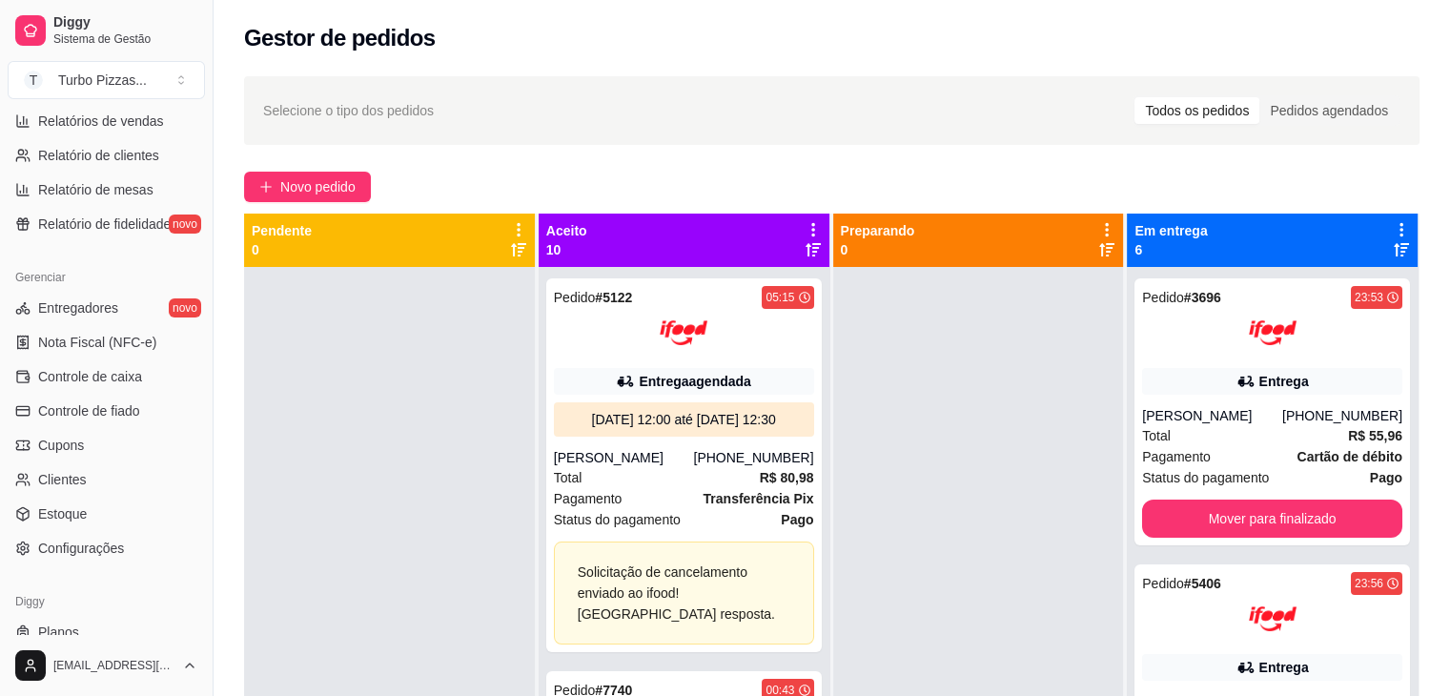
scroll to position [675, 0]
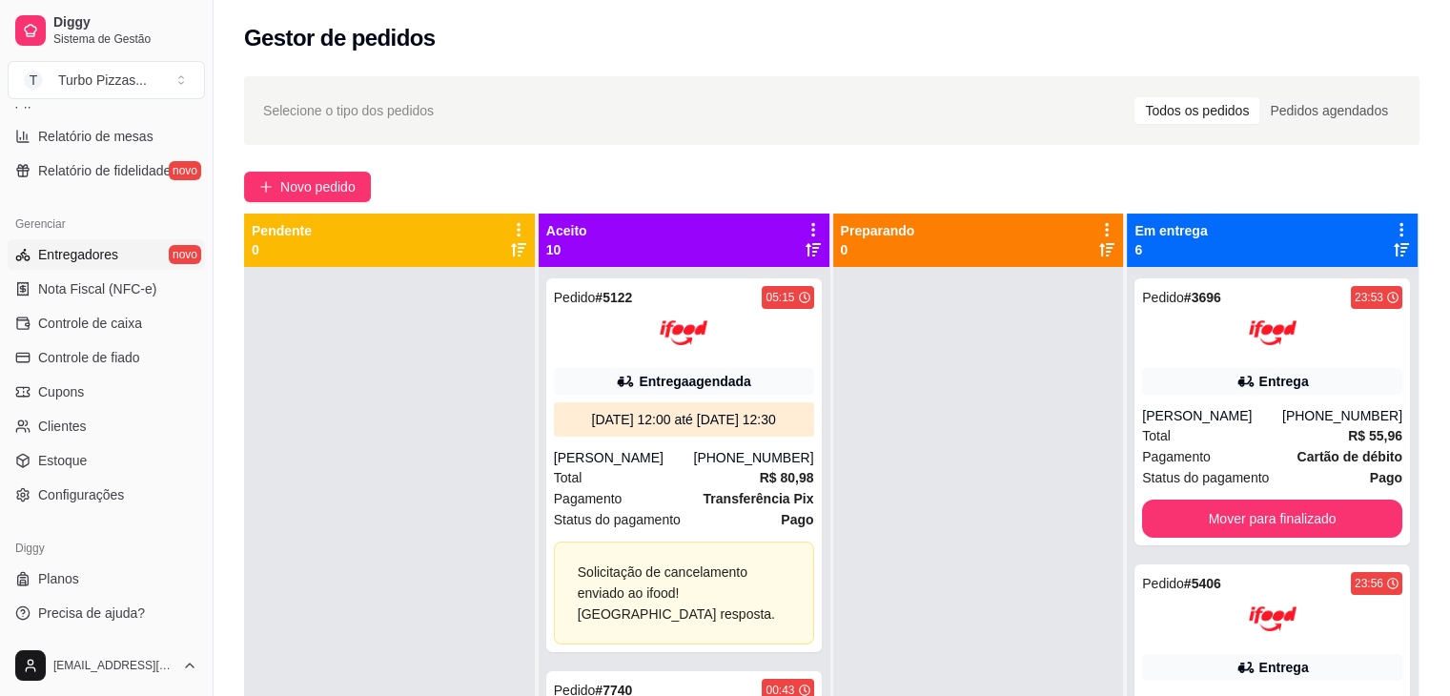
click at [114, 251] on span "Entregadores" at bounding box center [78, 254] width 80 height 19
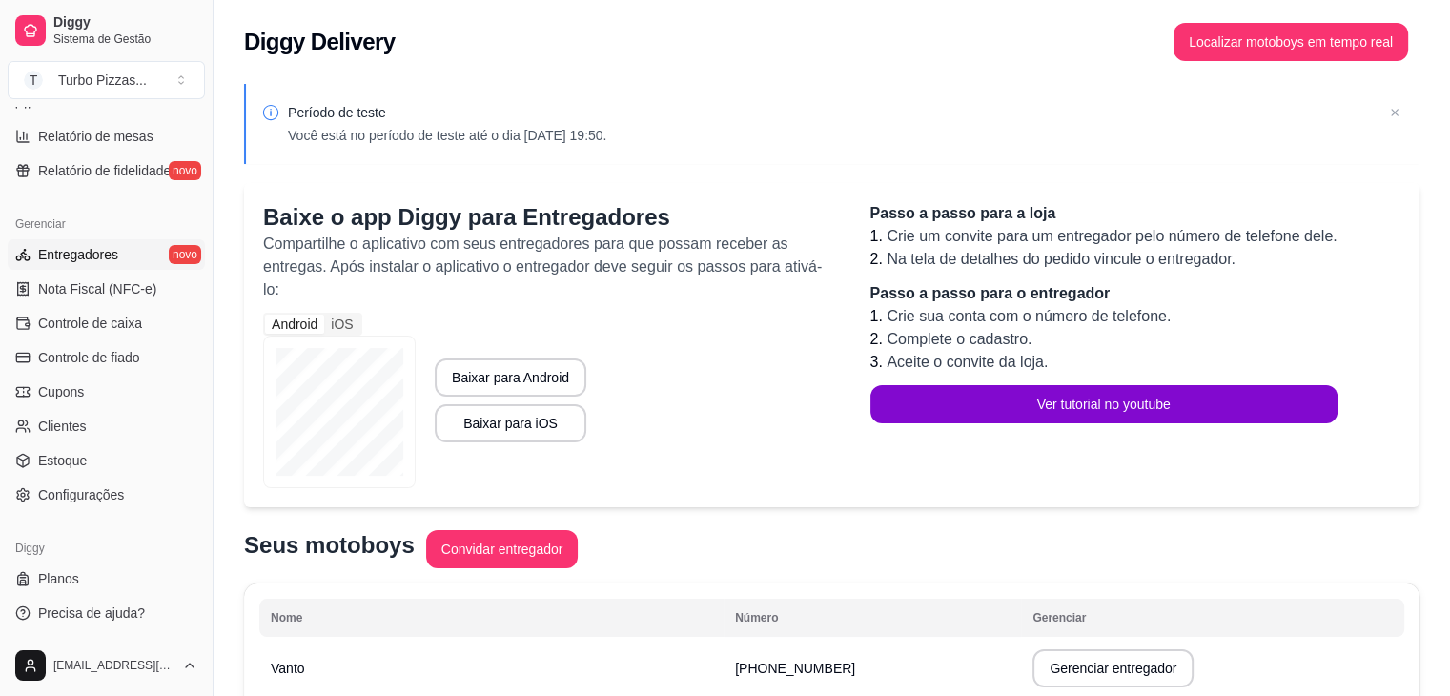
scroll to position [305, 0]
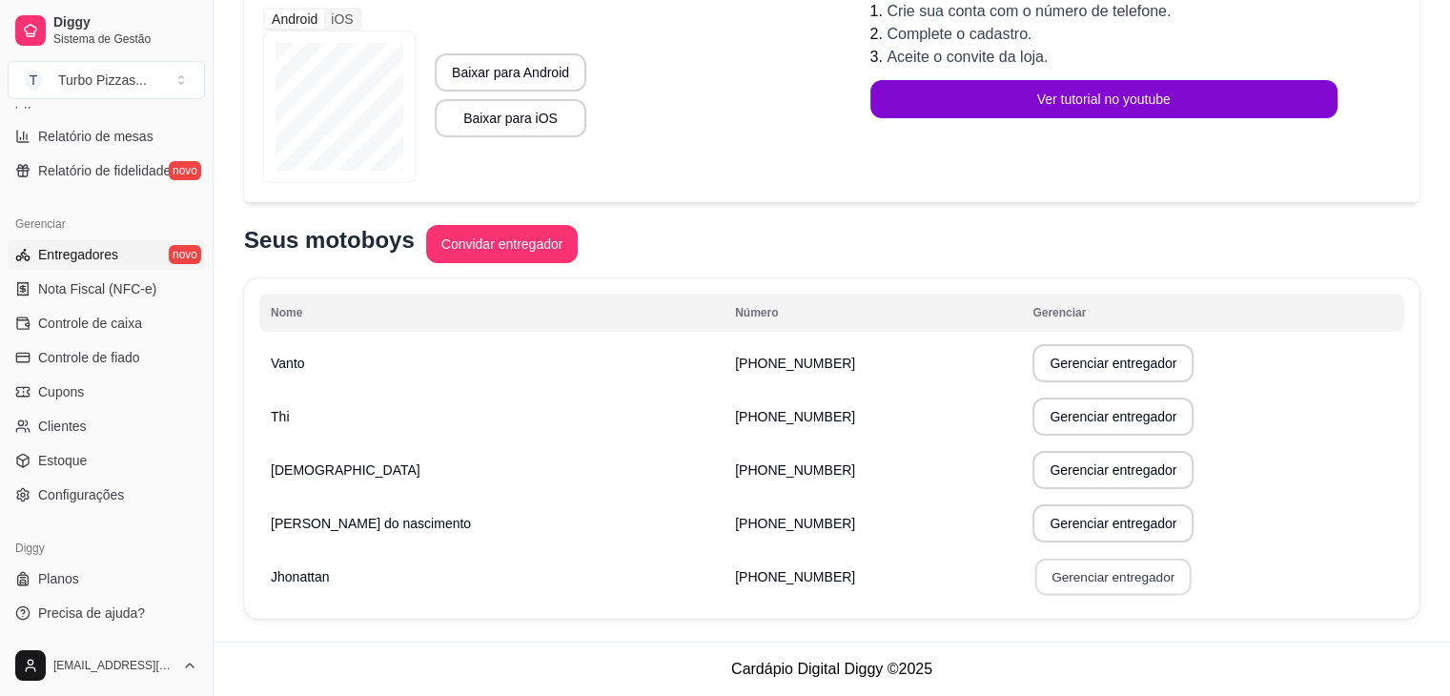
click at [1119, 580] on button "Gerenciar entregador" at bounding box center [1114, 577] width 156 height 37
select select "30"
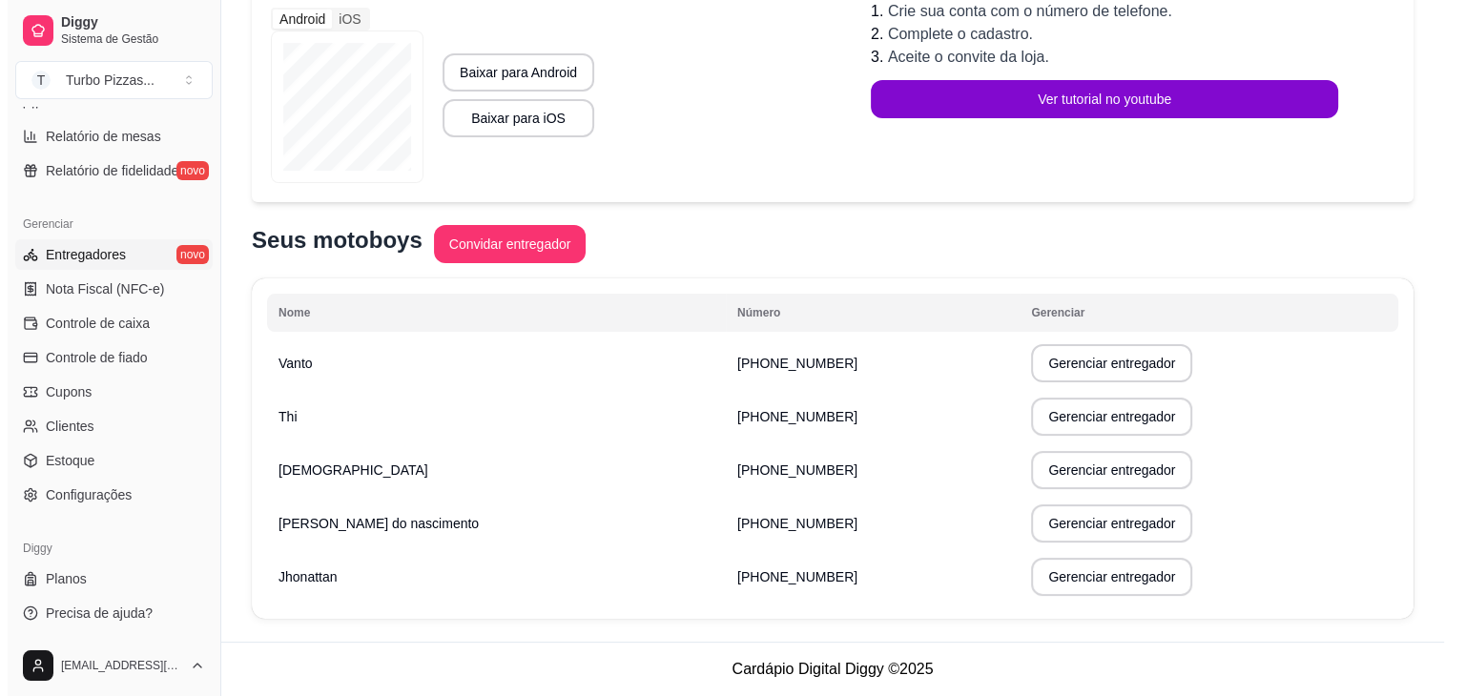
scroll to position [282, 0]
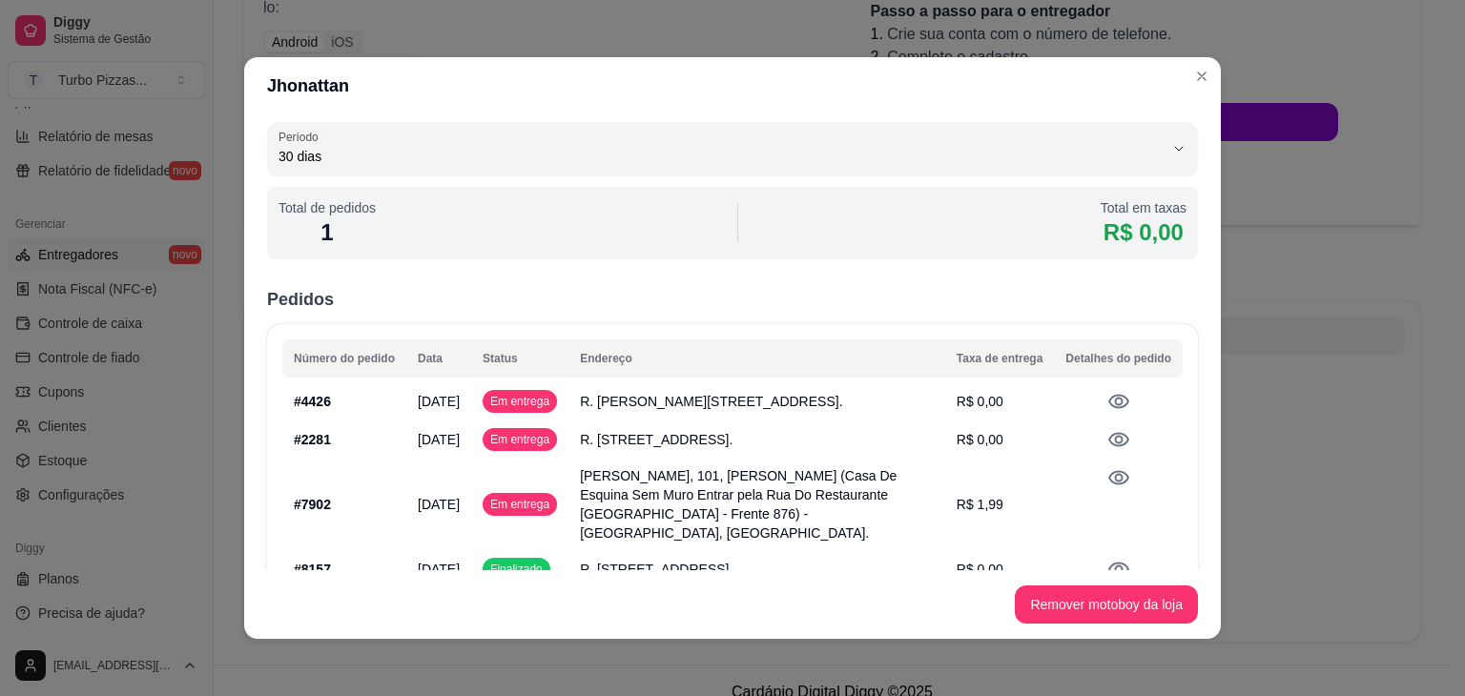
click at [1107, 401] on icon at bounding box center [1118, 401] width 23 height 23
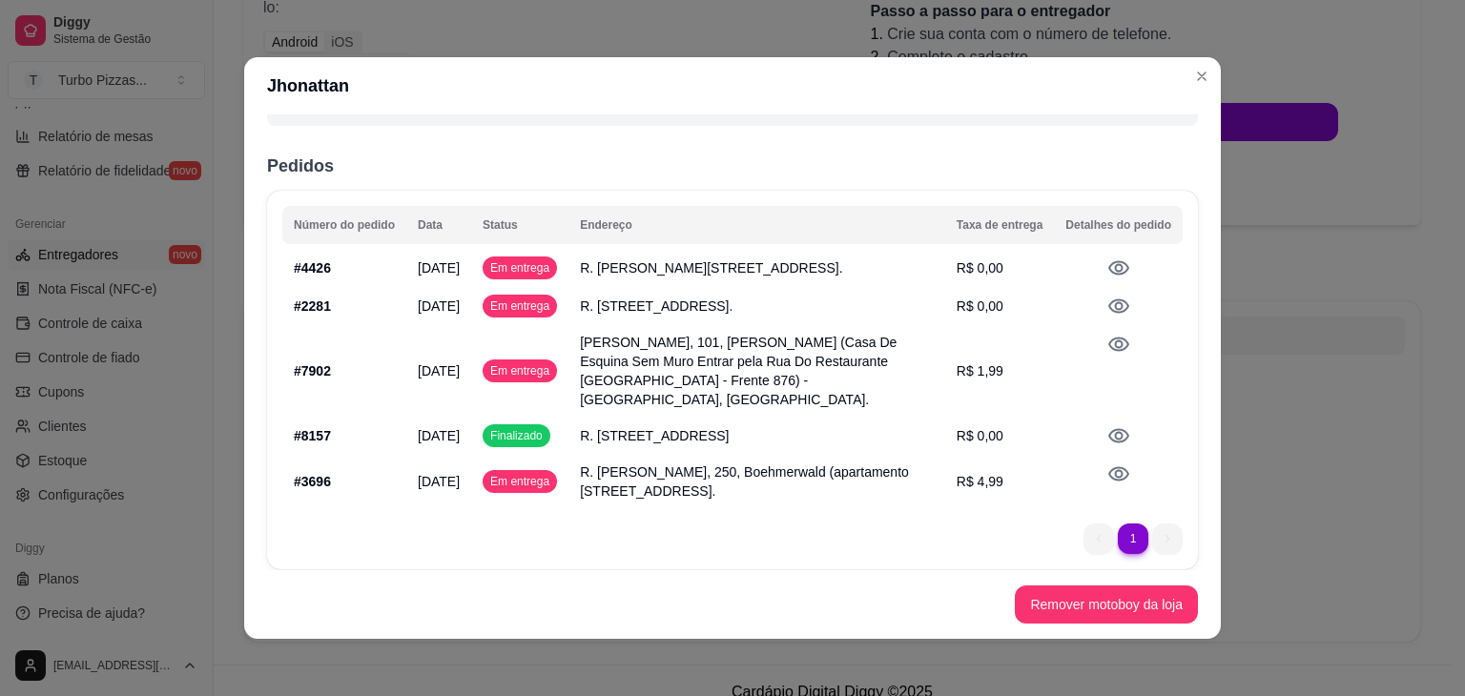
scroll to position [167, 0]
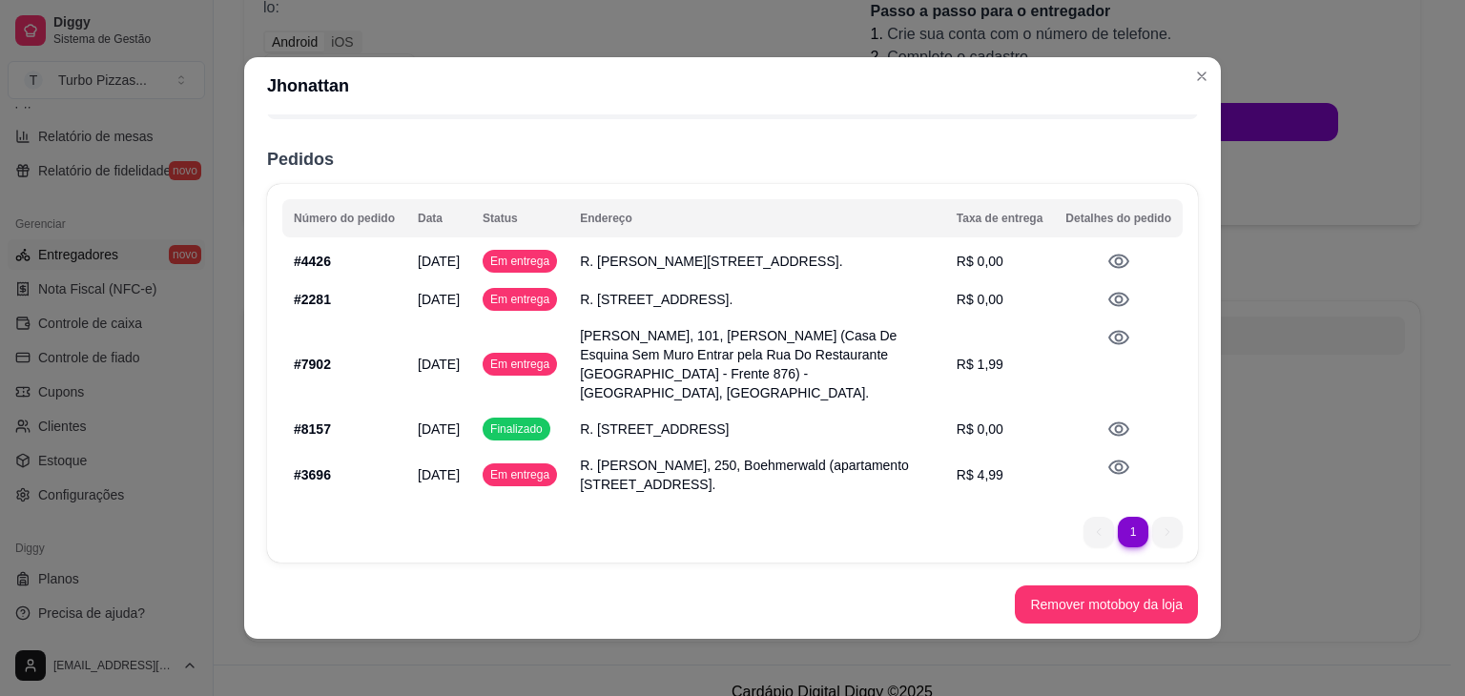
click at [1107, 288] on icon at bounding box center [1118, 299] width 23 height 23
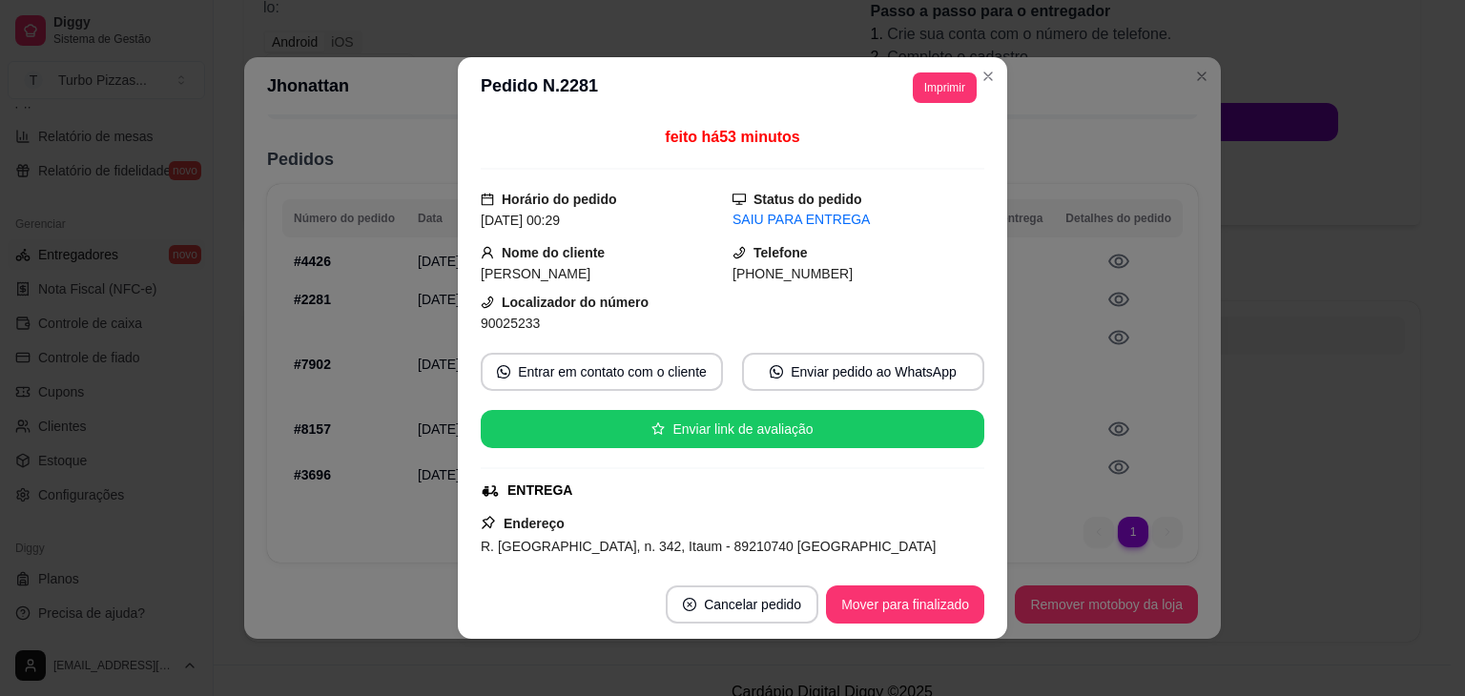
scroll to position [540, 0]
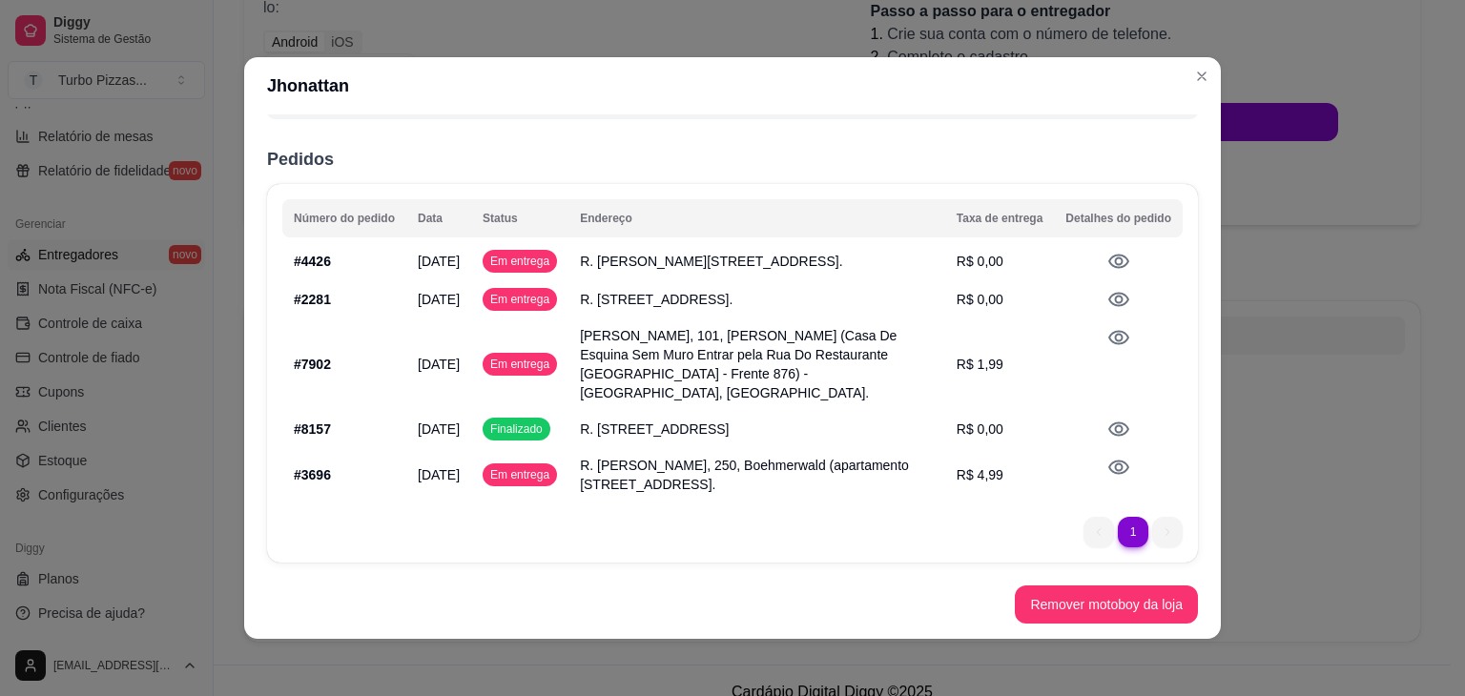
click at [1108, 338] on icon at bounding box center [1118, 338] width 21 height 14
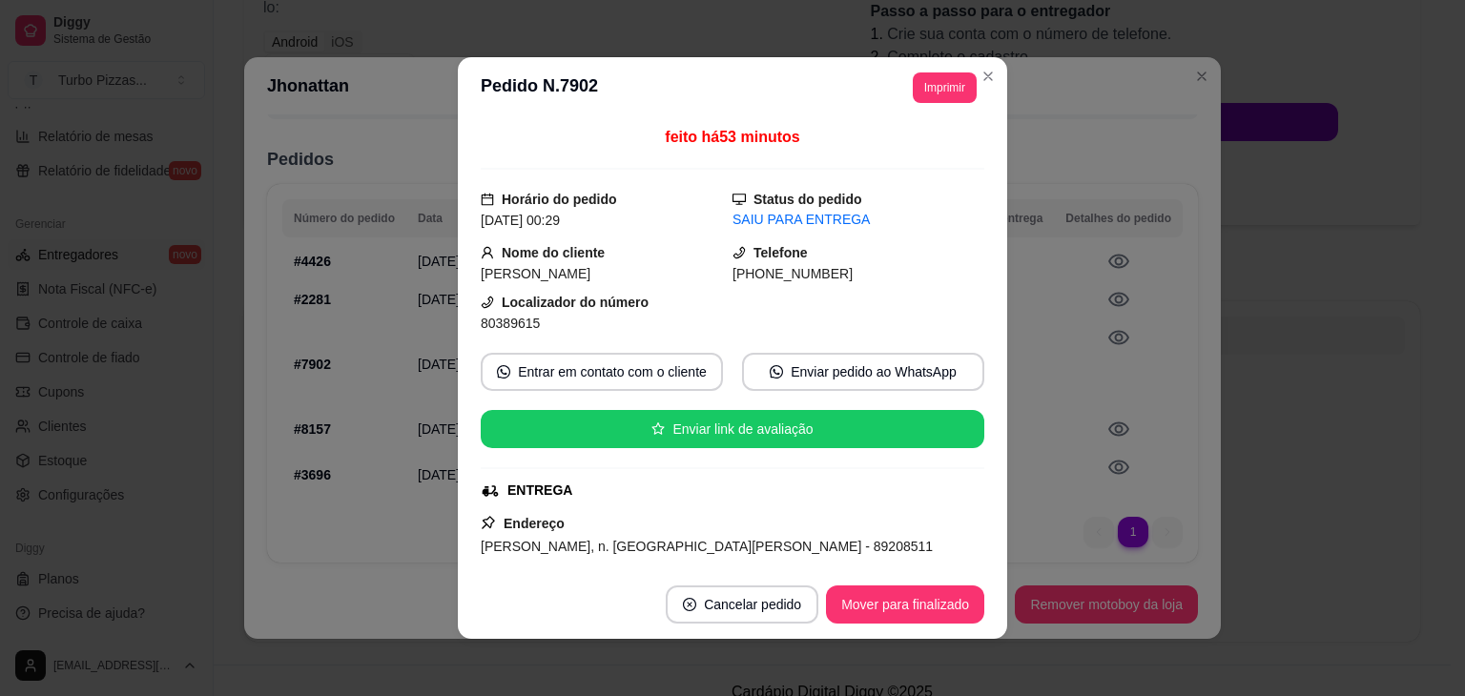
scroll to position [584, 0]
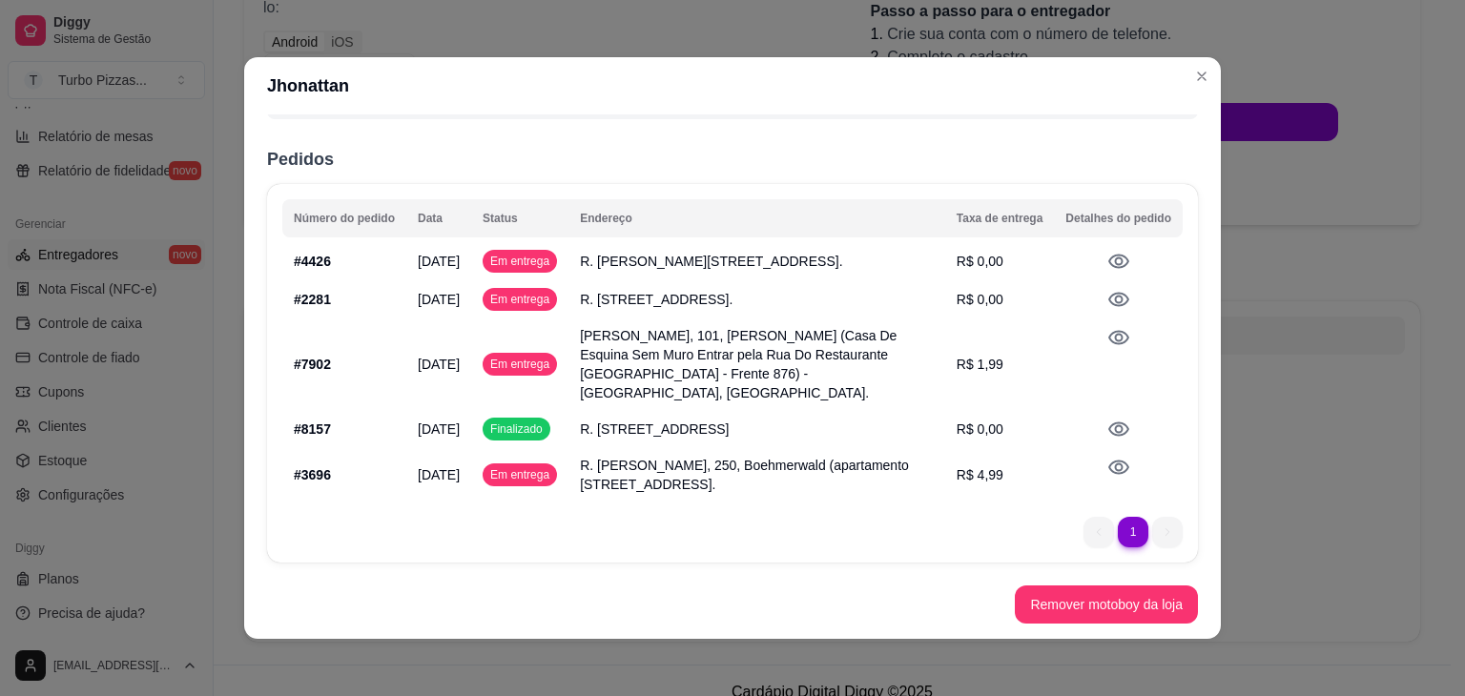
click at [1107, 288] on icon at bounding box center [1118, 299] width 23 height 23
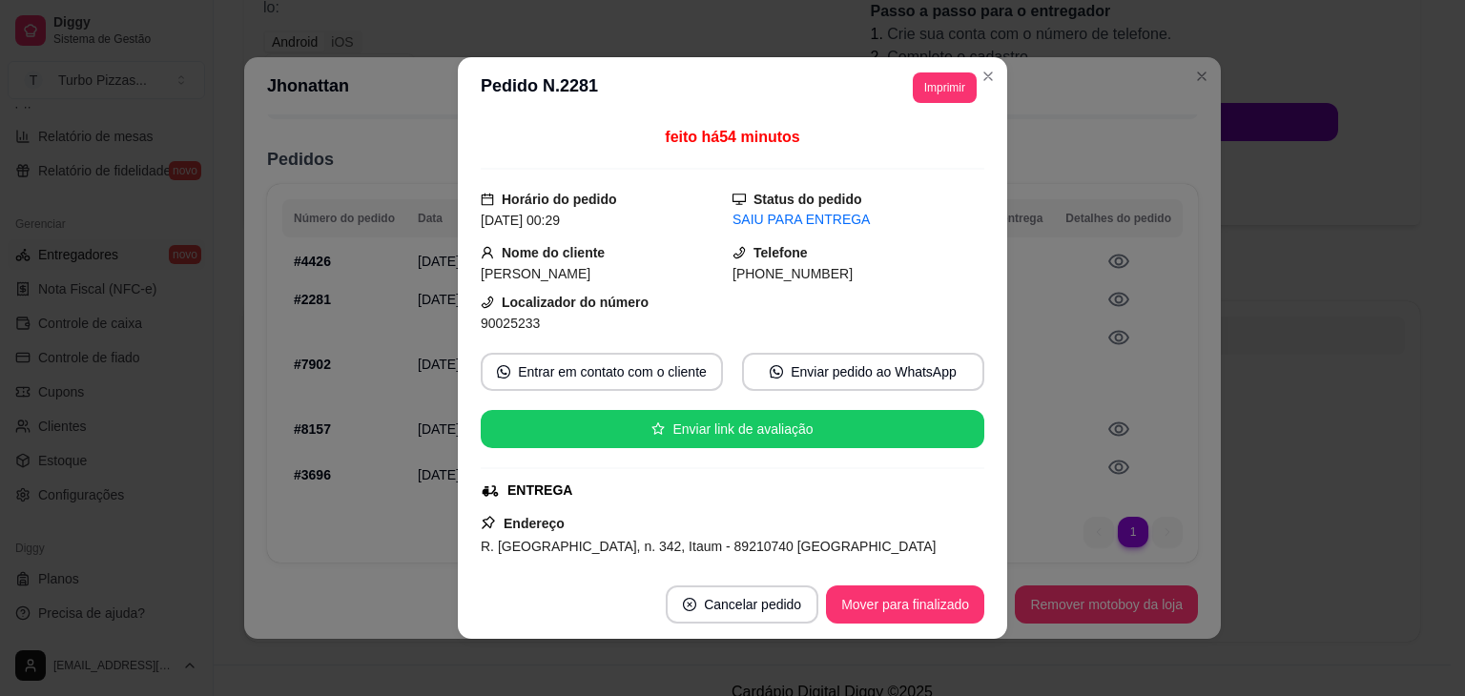
scroll to position [540, 0]
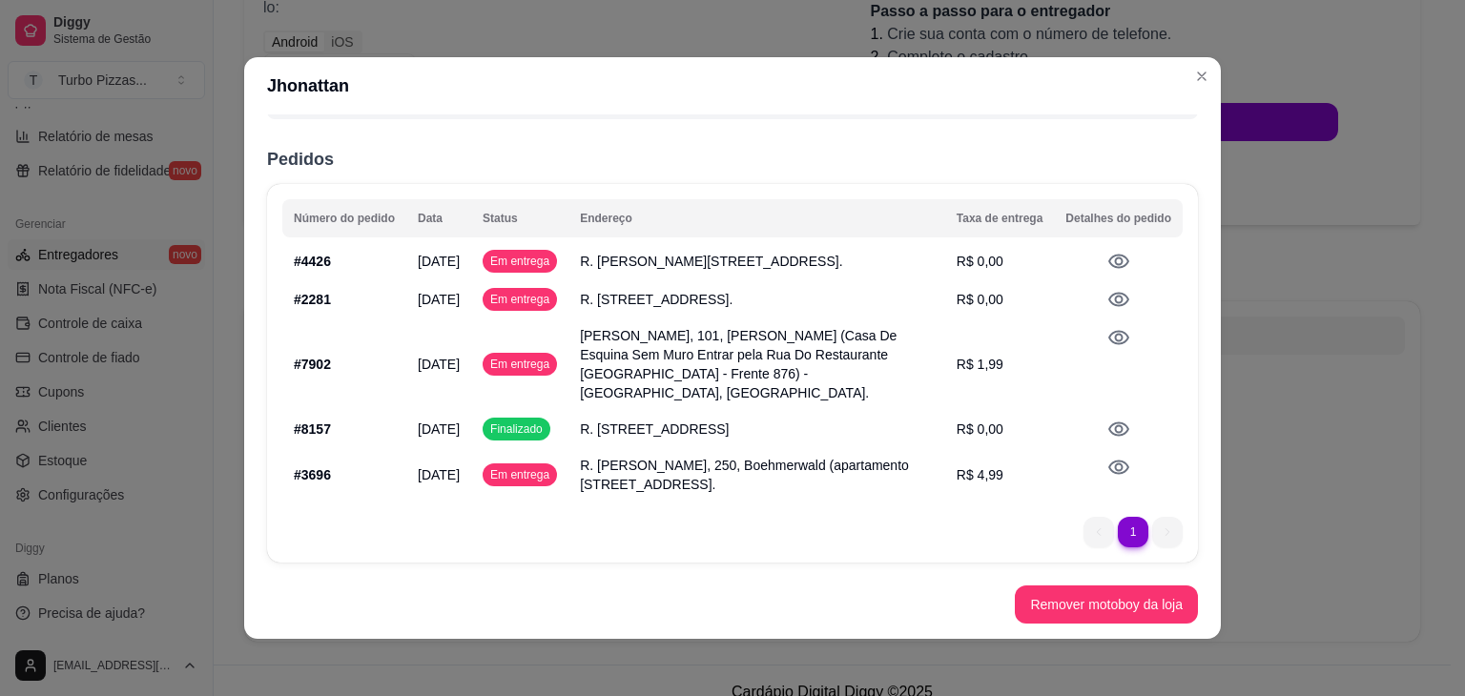
click at [1107, 250] on icon at bounding box center [1118, 261] width 23 height 23
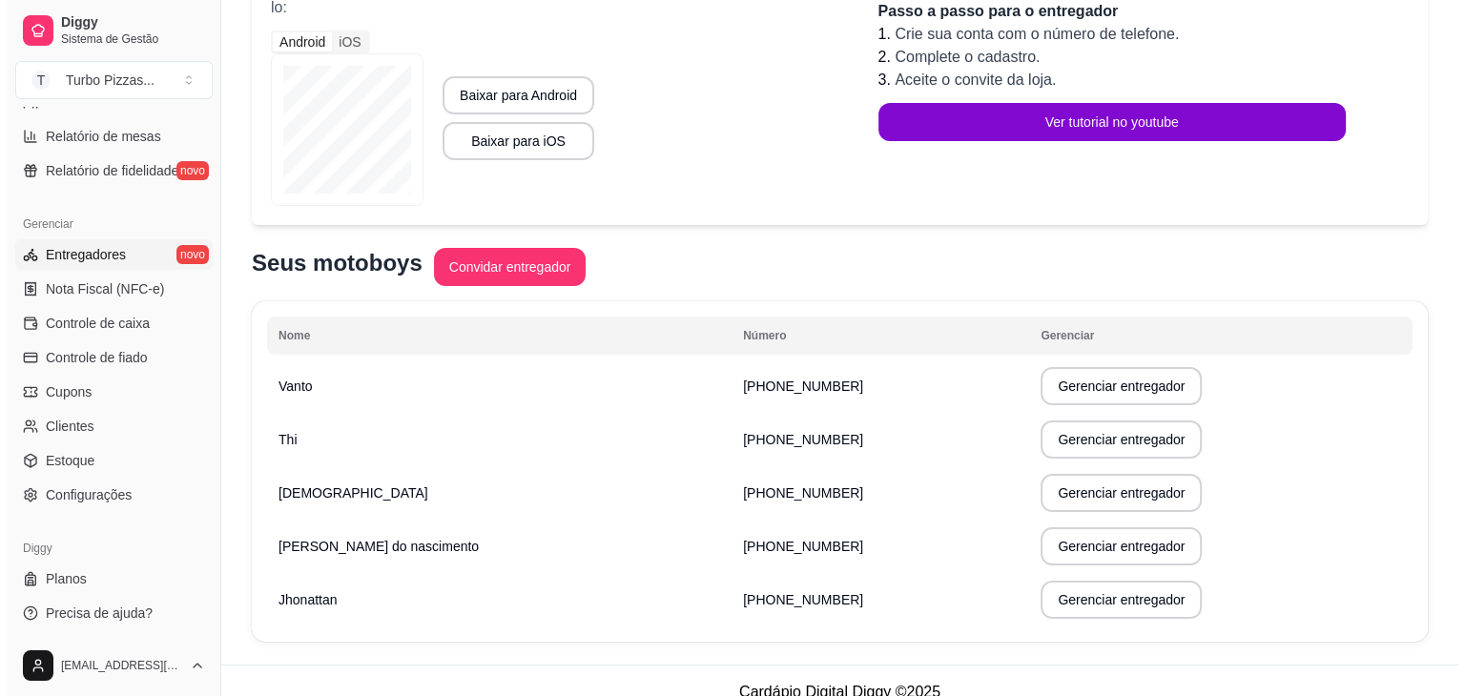
scroll to position [0, 0]
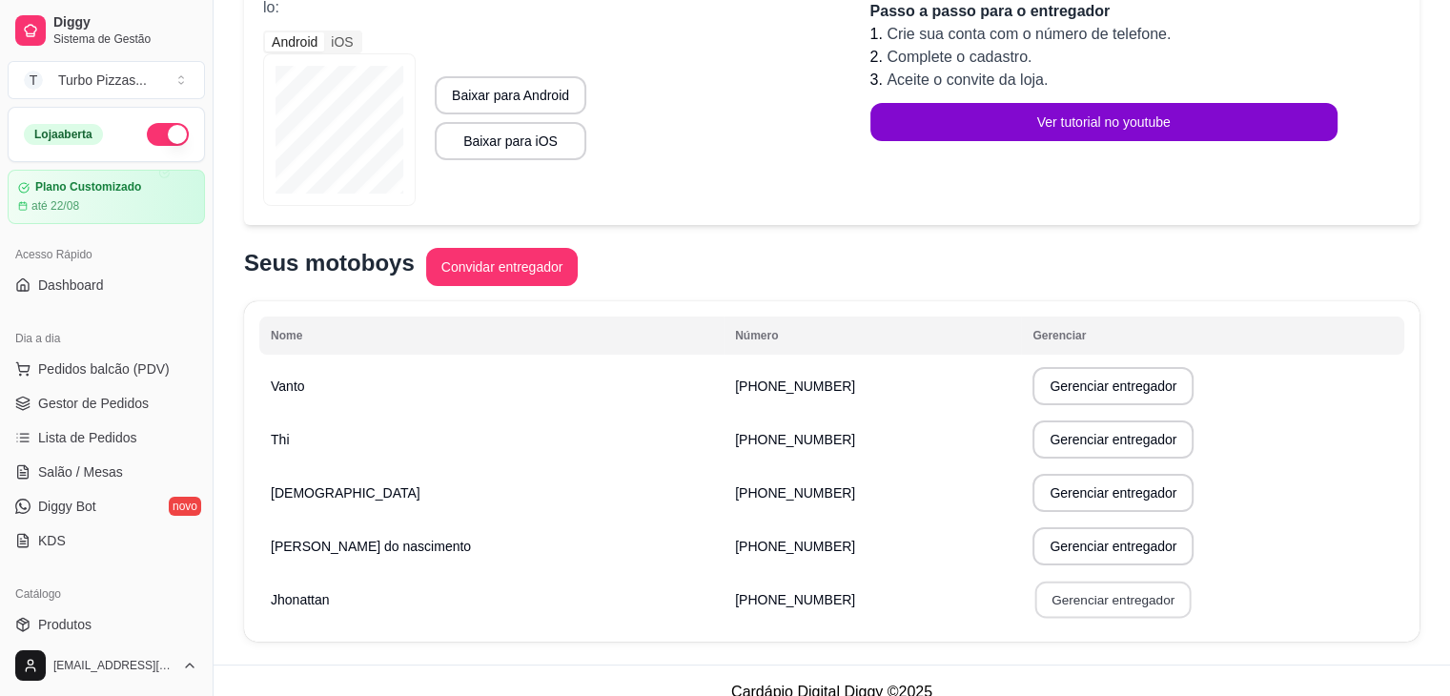
click at [1110, 604] on button "Gerenciar entregador" at bounding box center [1114, 600] width 156 height 37
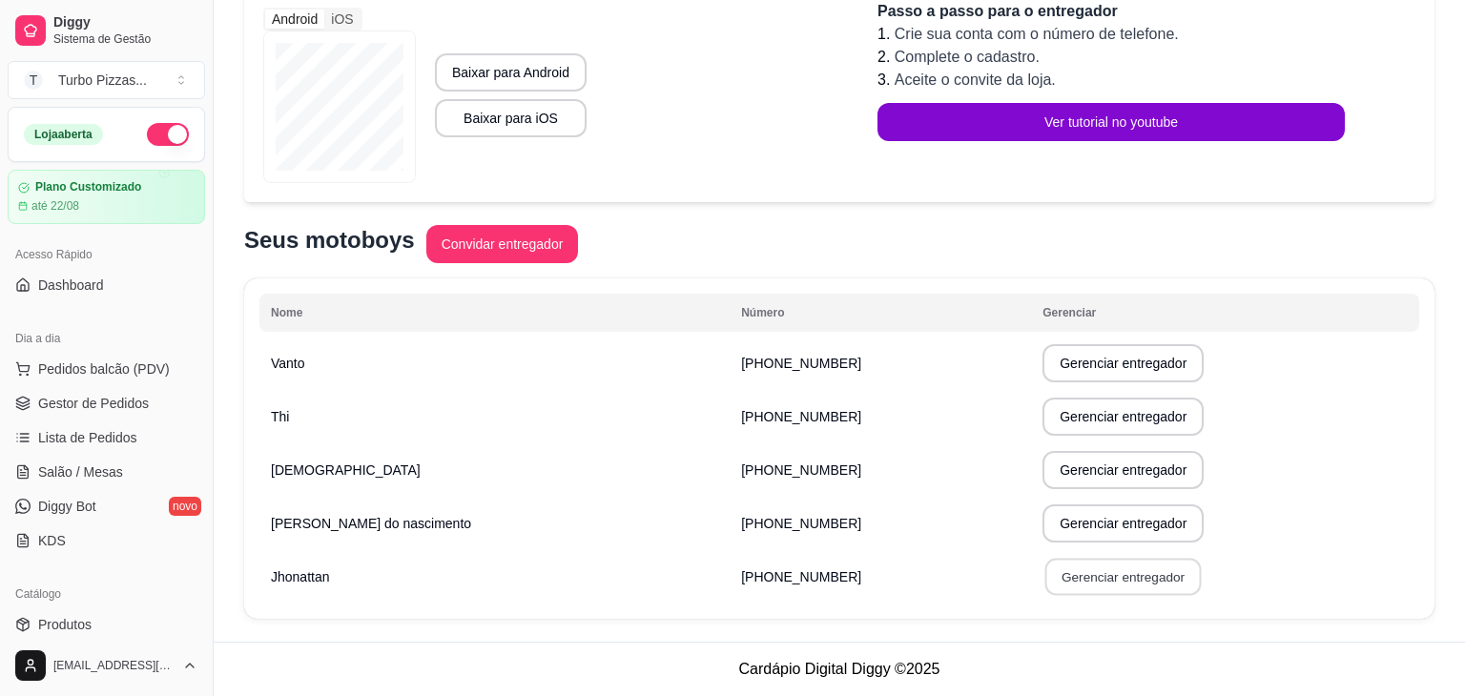
select select "30"
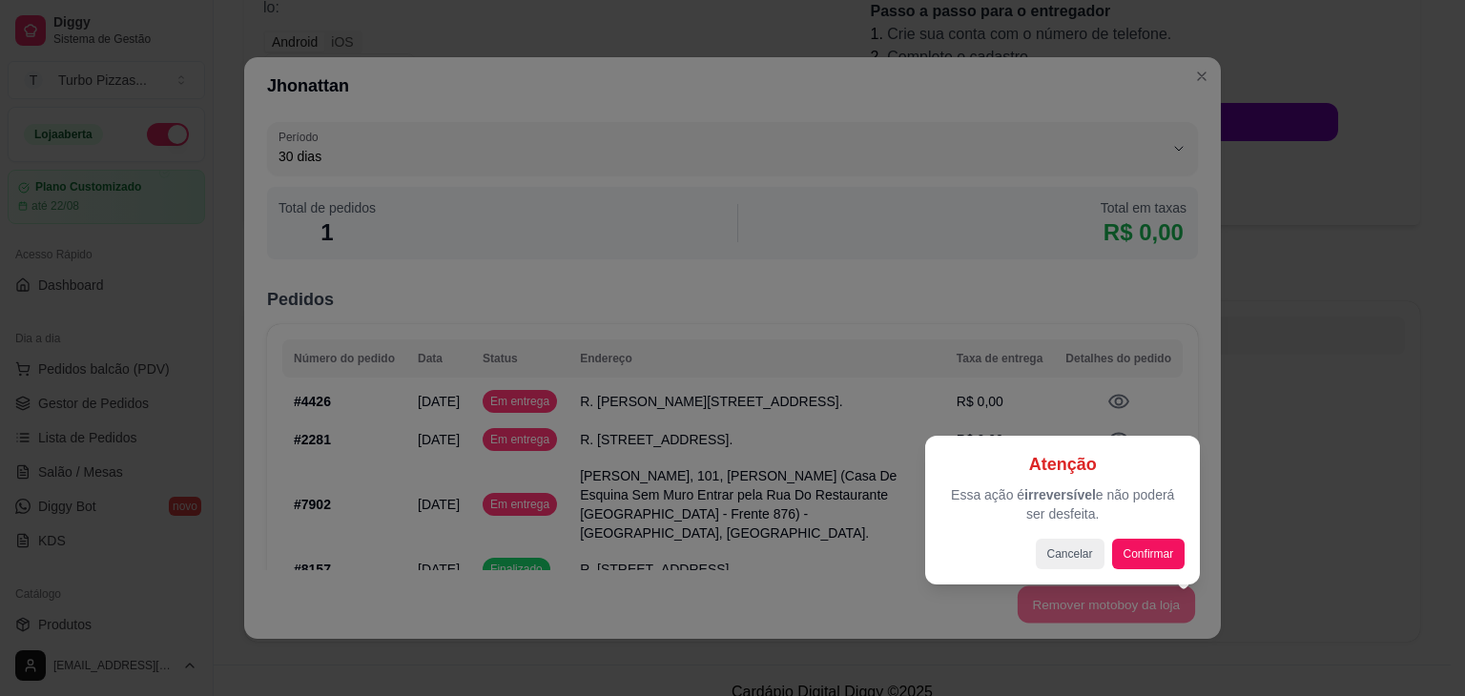
click at [1312, 419] on div at bounding box center [732, 348] width 1465 height 696
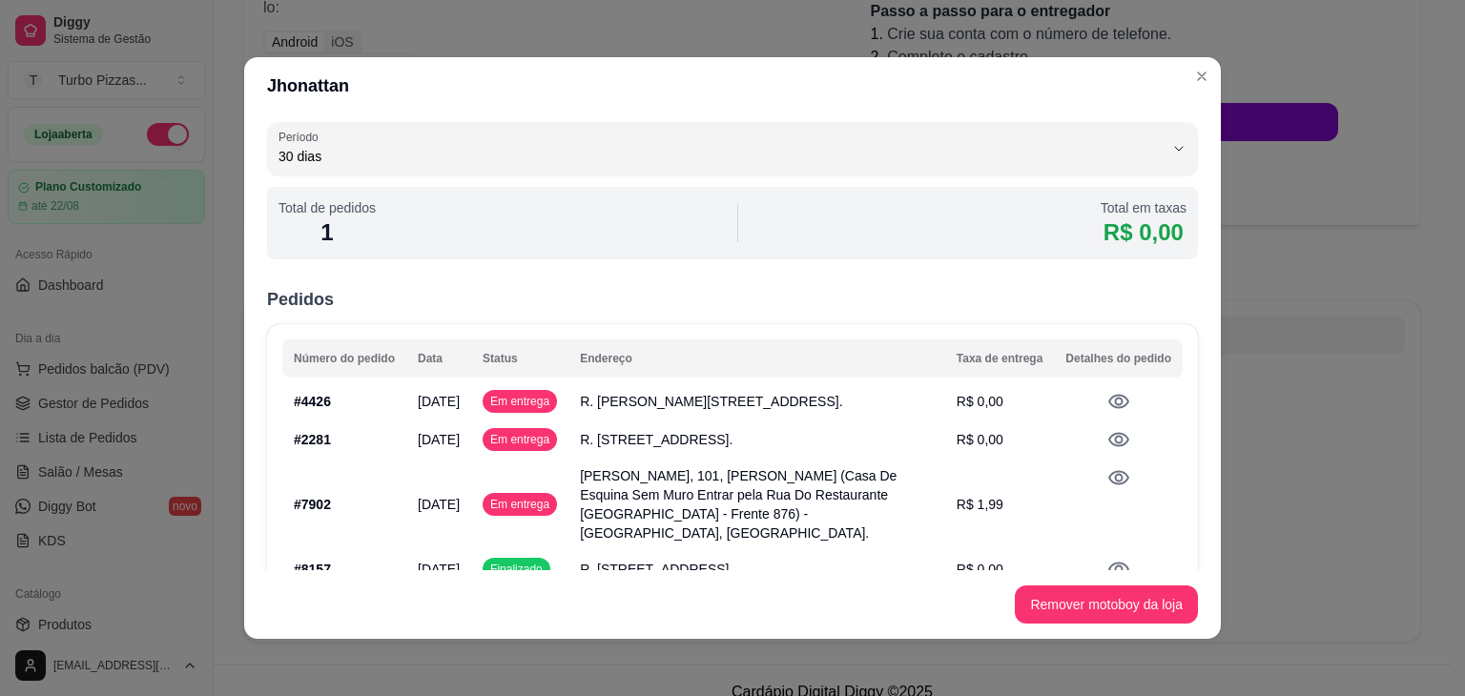
click at [1107, 396] on icon at bounding box center [1118, 401] width 23 height 23
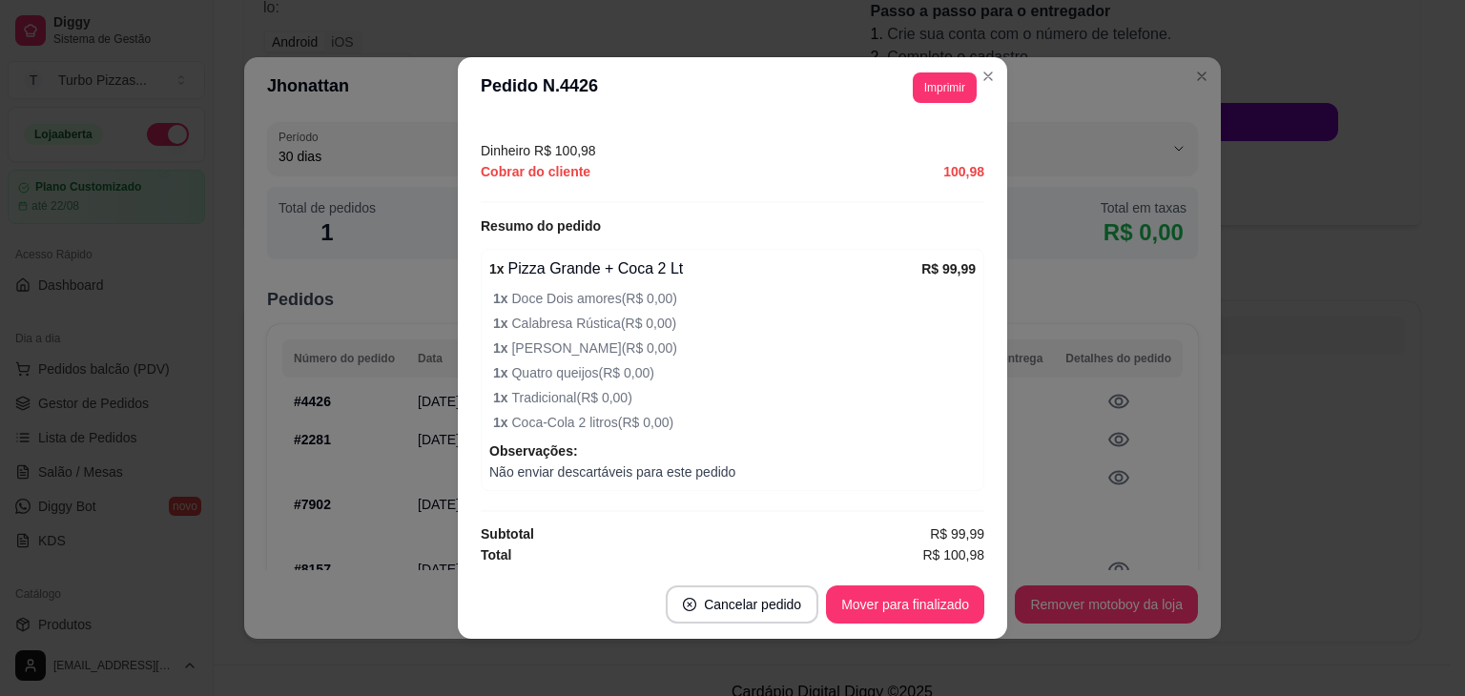
scroll to position [4, 0]
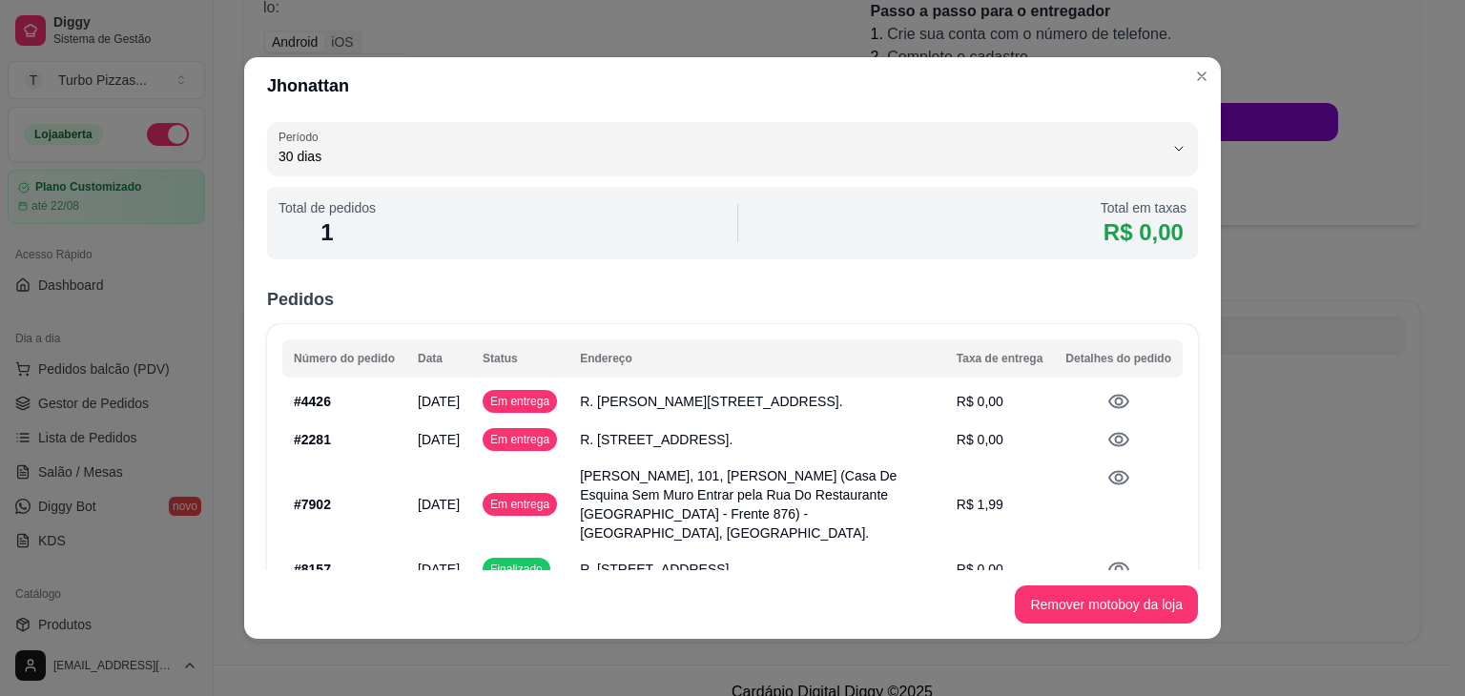
click at [1107, 450] on icon at bounding box center [1118, 439] width 23 height 23
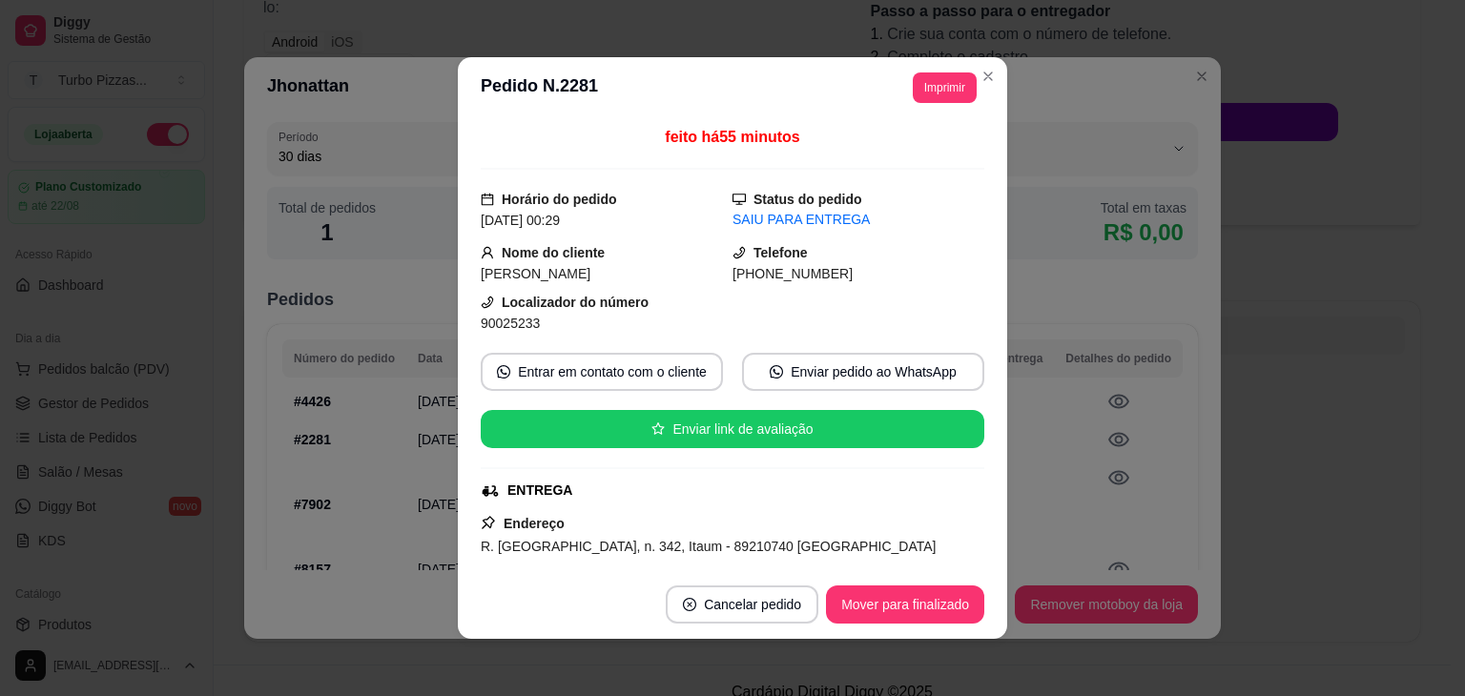
scroll to position [651, 0]
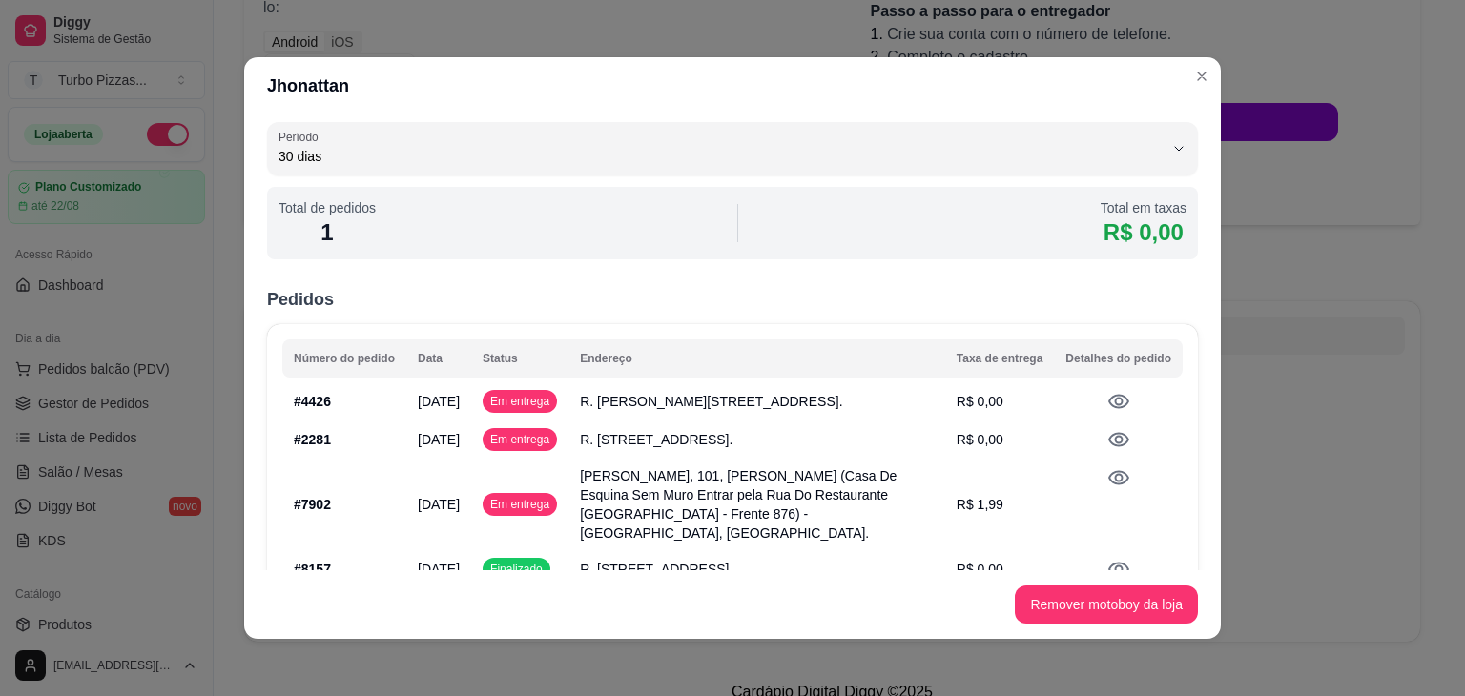
click at [1097, 493] on td at bounding box center [1118, 478] width 129 height 38
click at [1107, 489] on icon at bounding box center [1118, 477] width 23 height 23
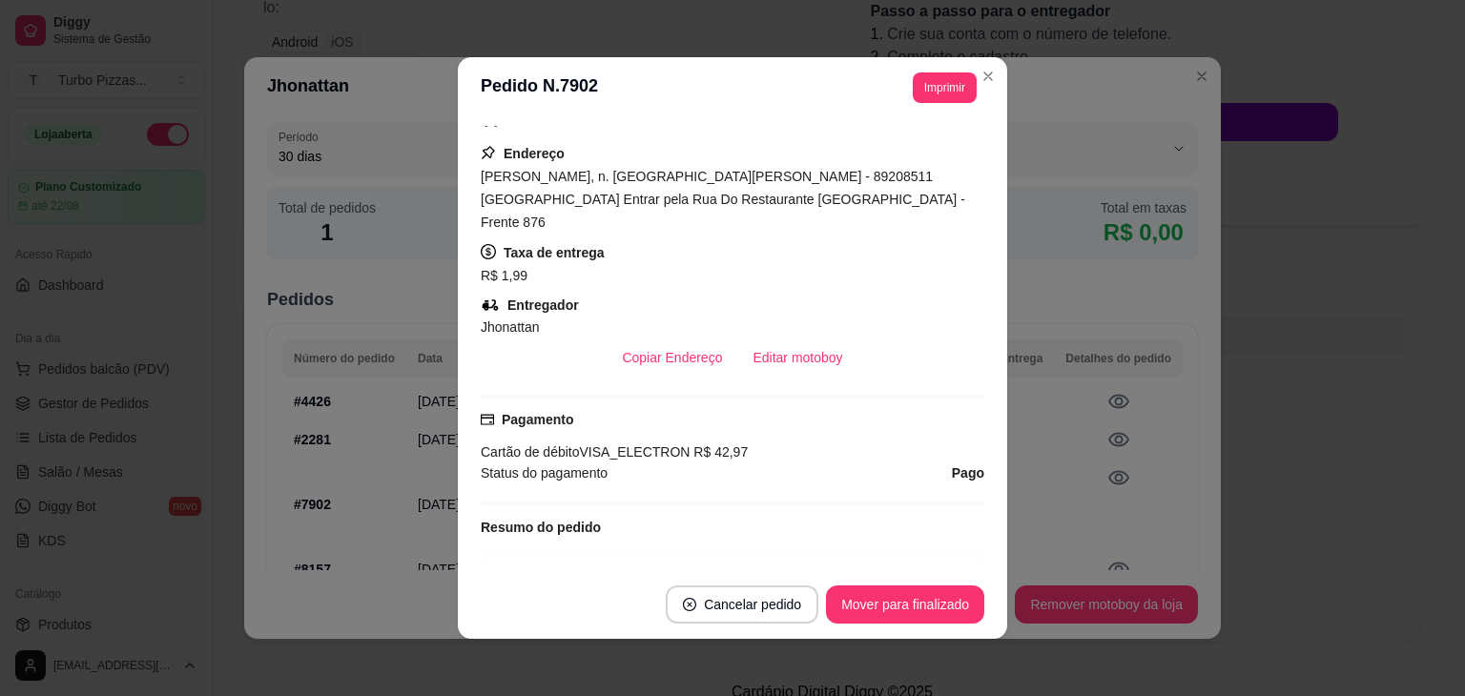
scroll to position [374, 0]
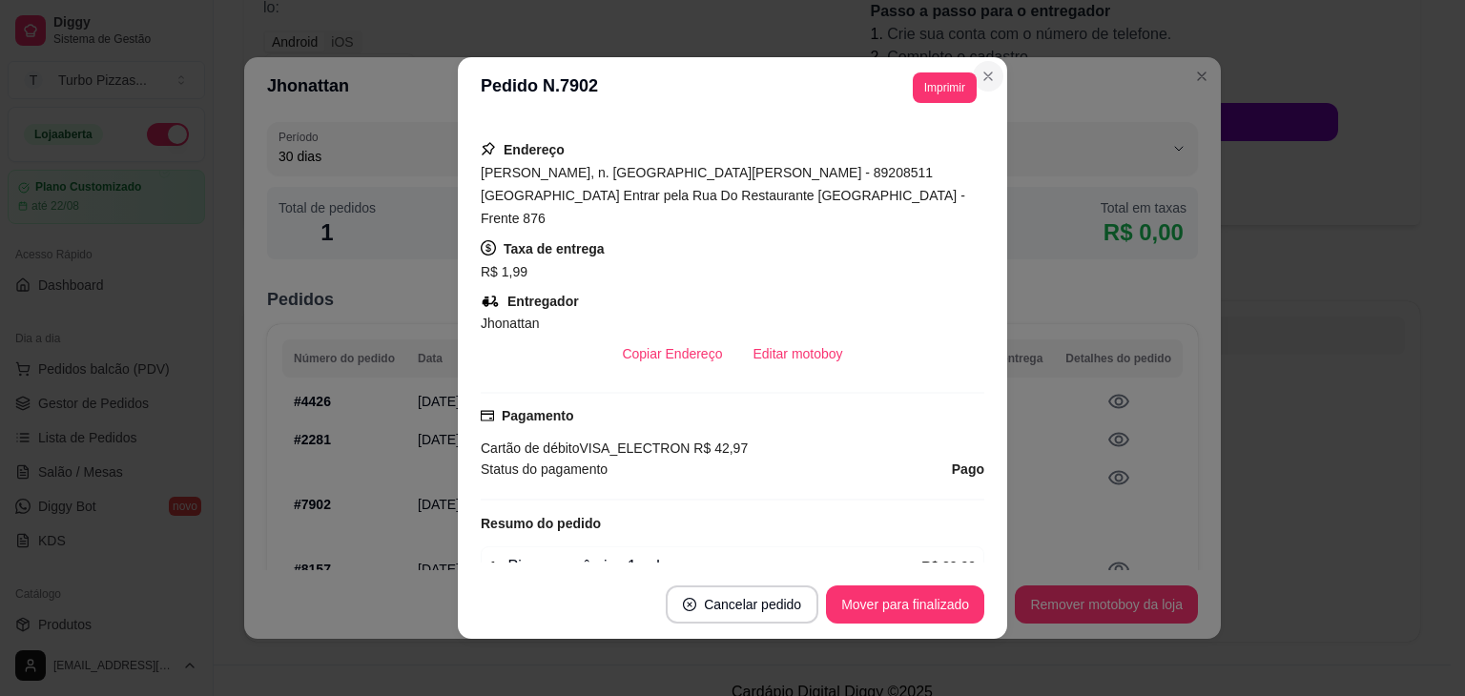
click at [983, 69] on header "Jhonattan" at bounding box center [732, 85] width 976 height 57
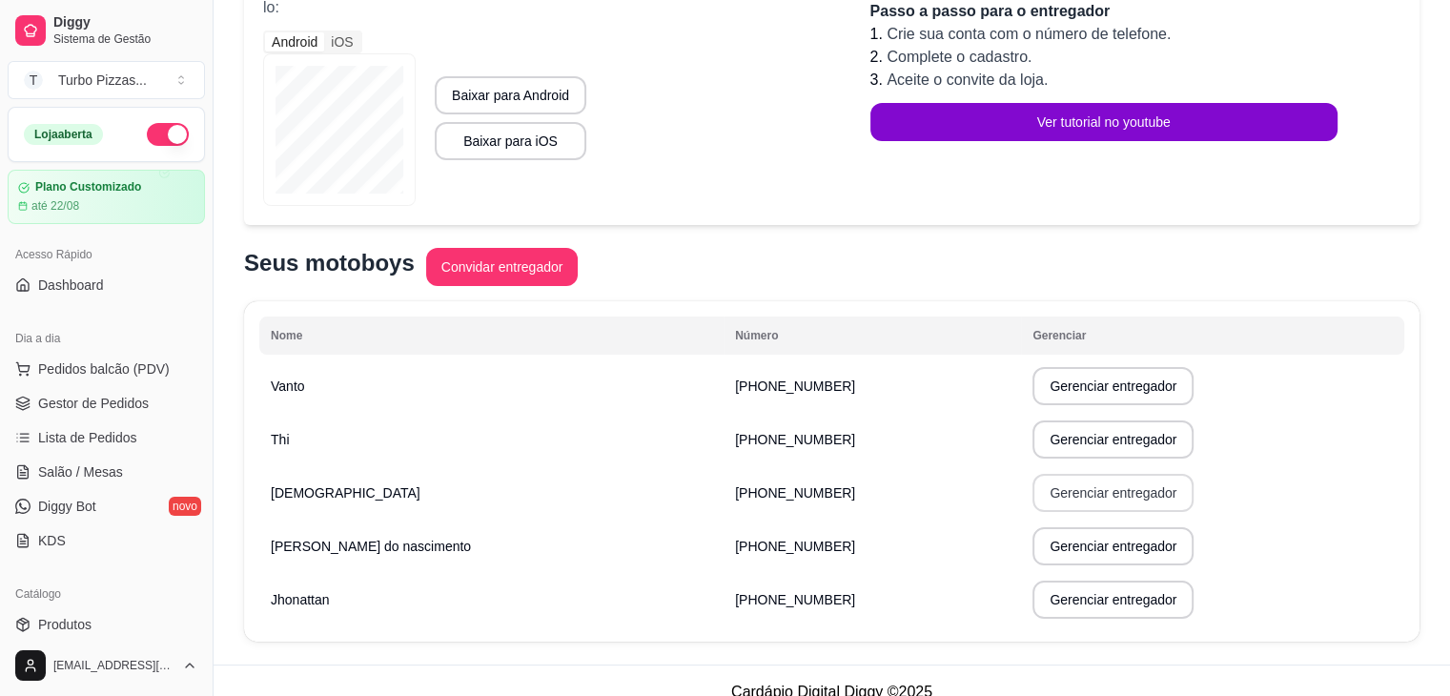
click at [1072, 497] on button "Gerenciar entregador" at bounding box center [1113, 493] width 161 height 38
select select "30"
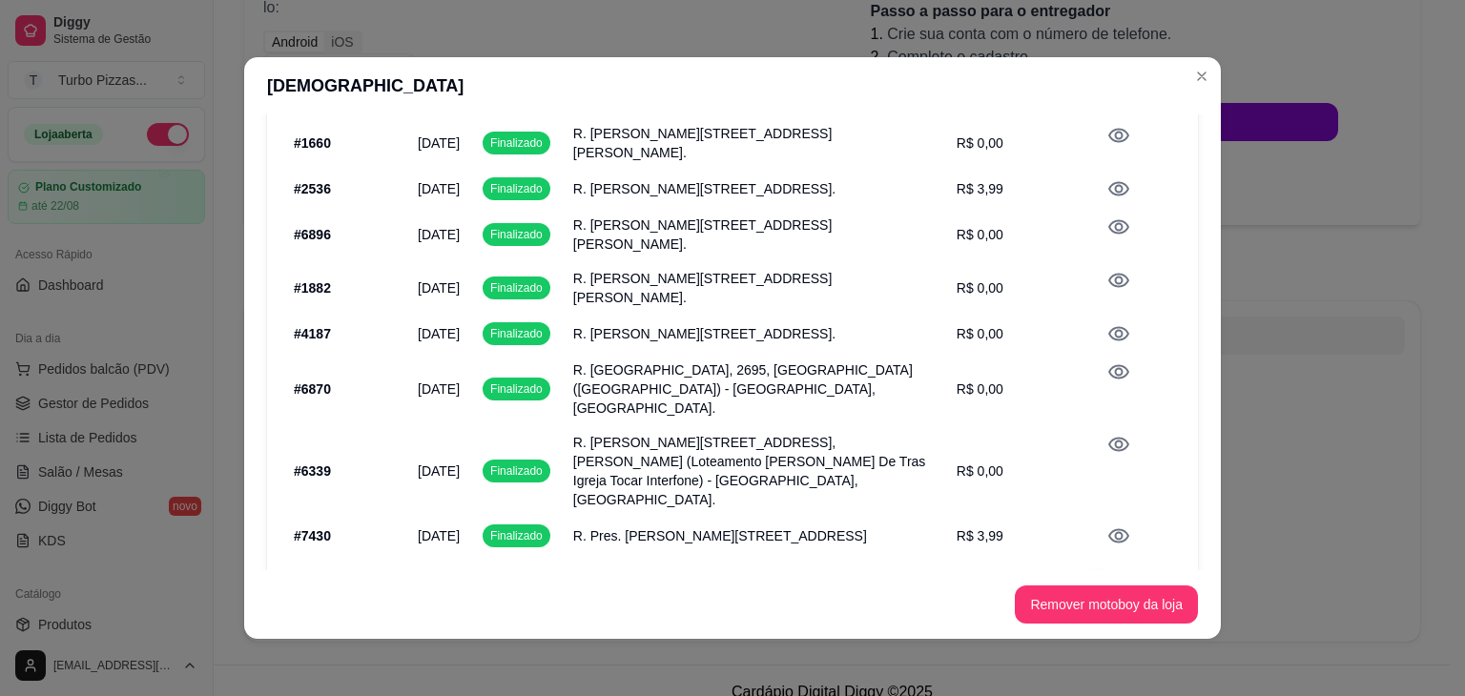
scroll to position [0, 0]
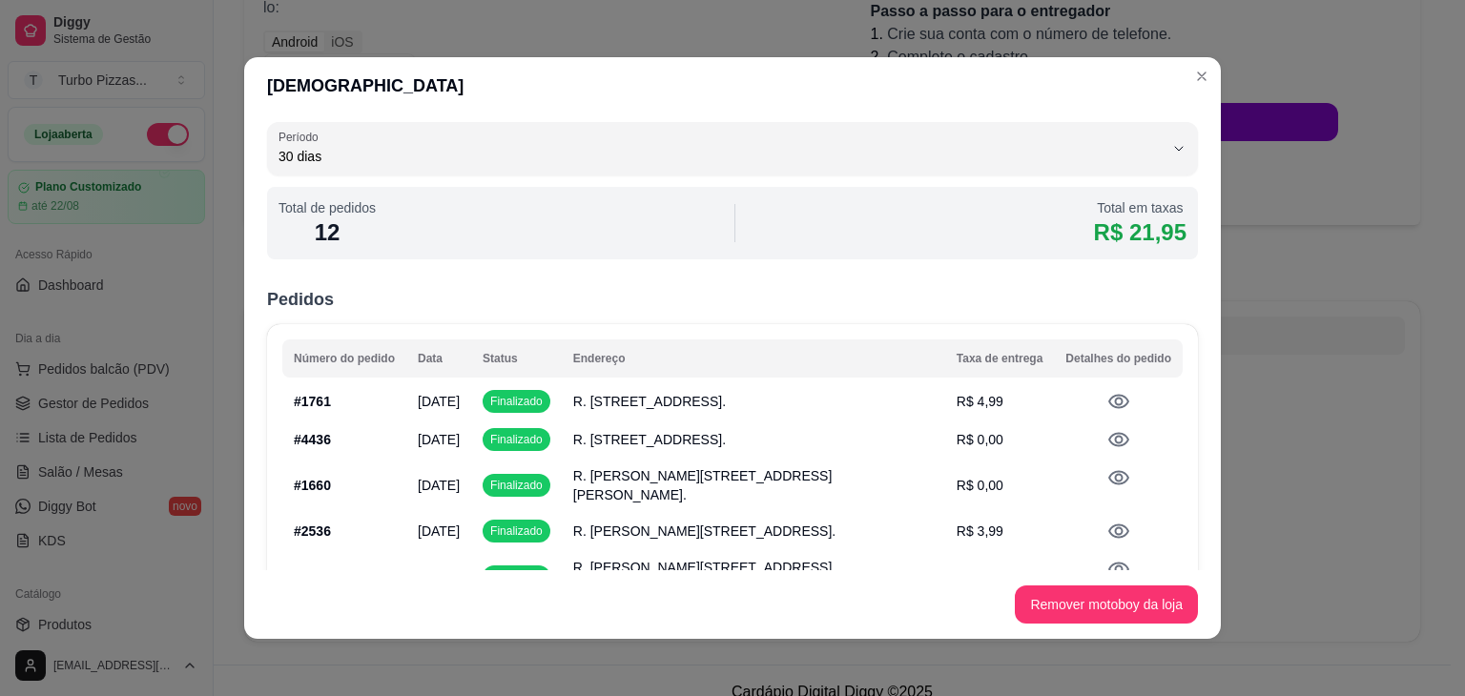
click at [1107, 441] on icon at bounding box center [1118, 439] width 23 height 23
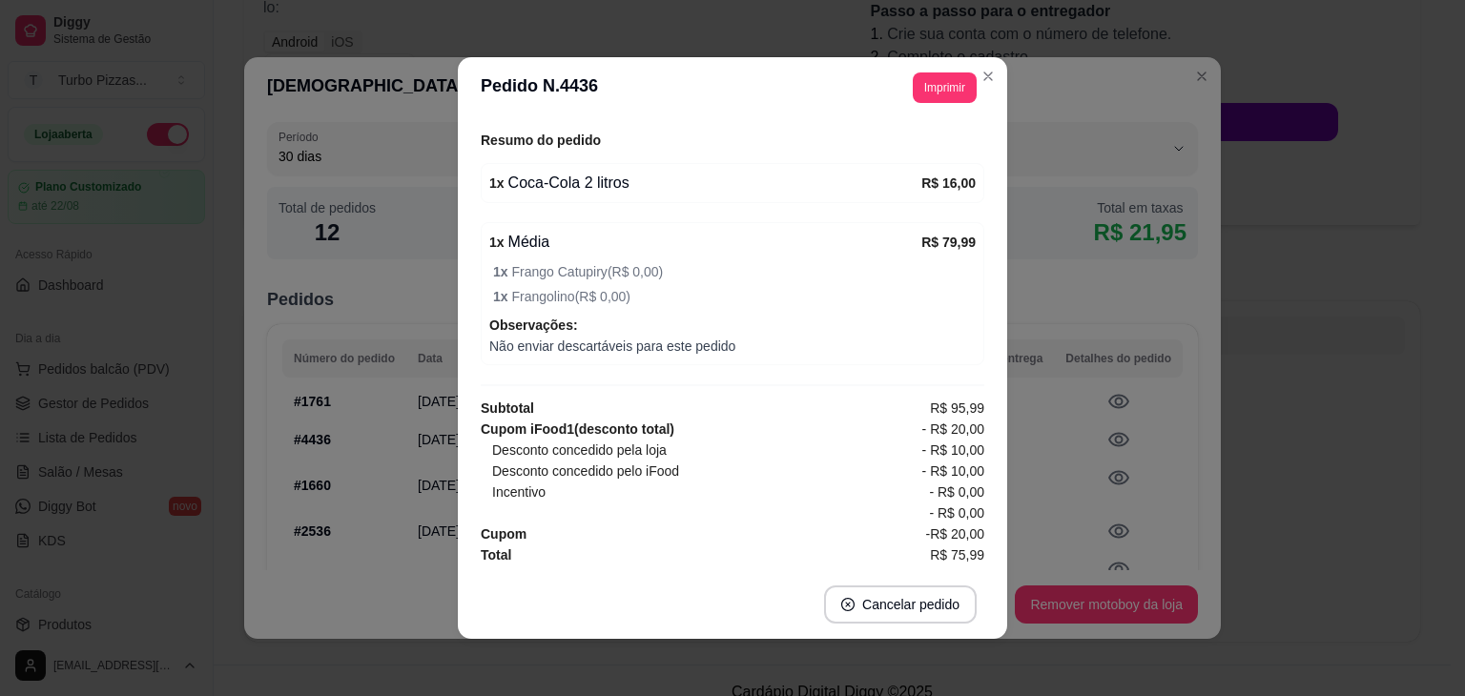
scroll to position [4, 0]
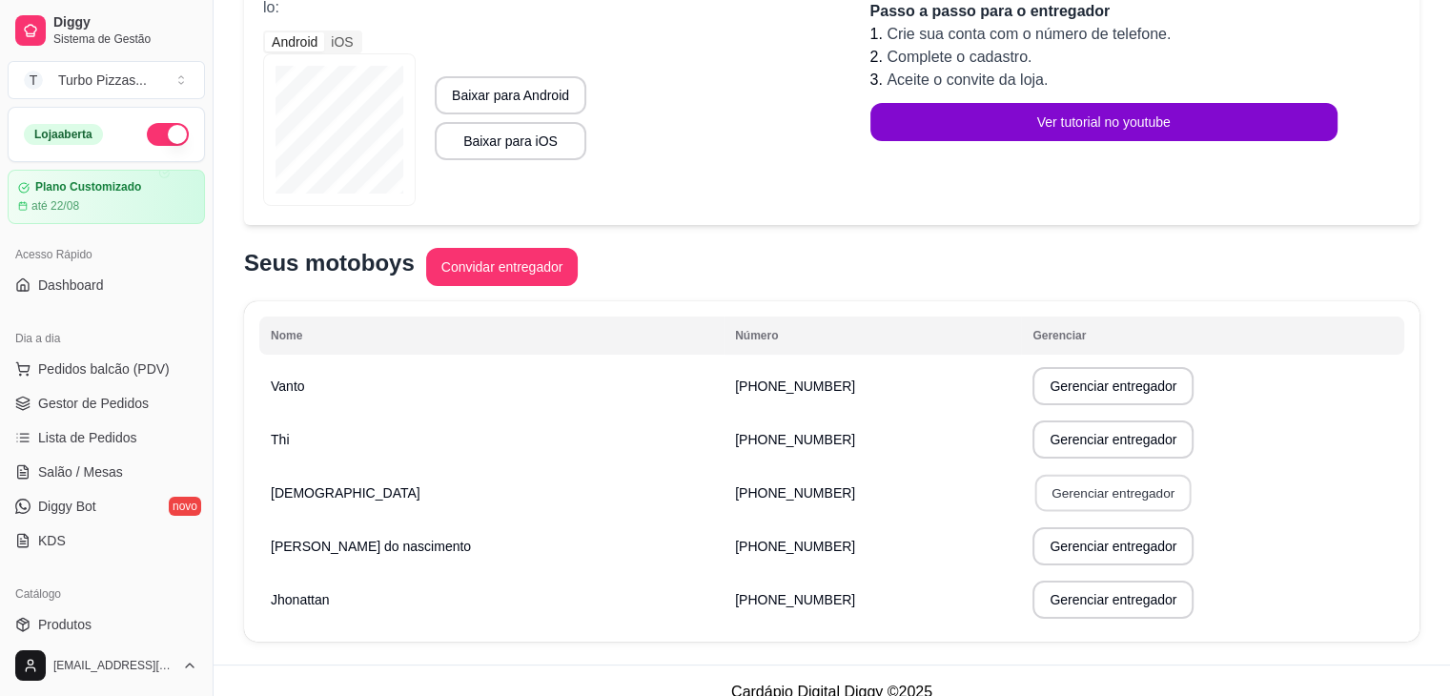
click at [1067, 498] on button "Gerenciar entregador" at bounding box center [1114, 493] width 156 height 37
select select "30"
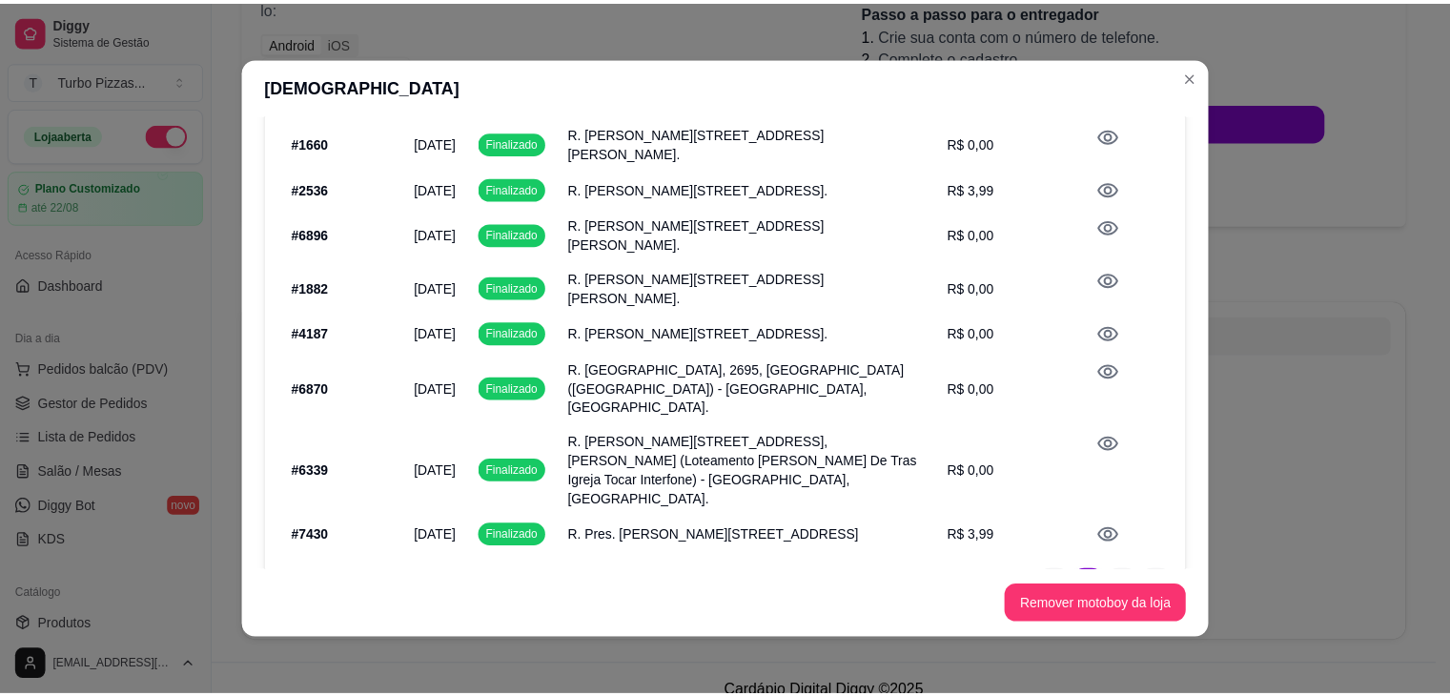
scroll to position [0, 0]
